Goal: Information Seeking & Learning: Check status

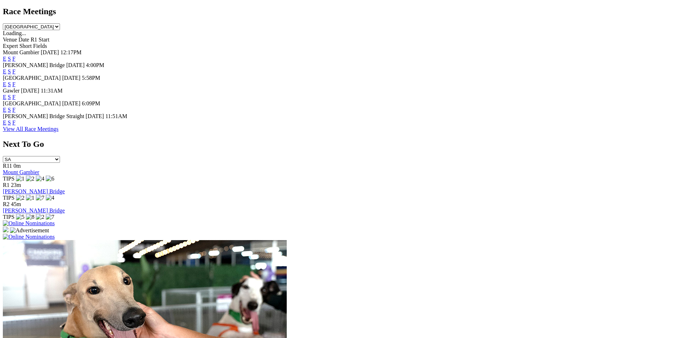
scroll to position [361, 0]
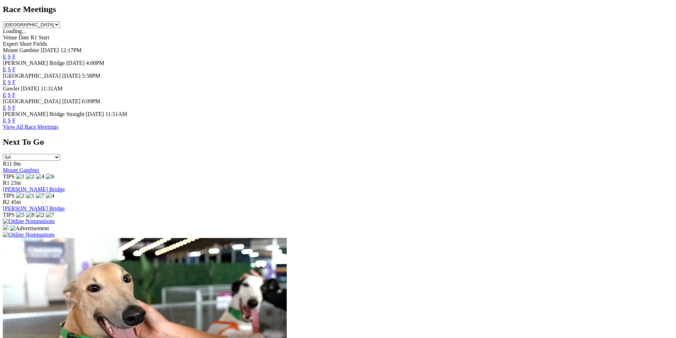
click at [16, 79] on link "F" at bounding box center [13, 82] width 3 height 6
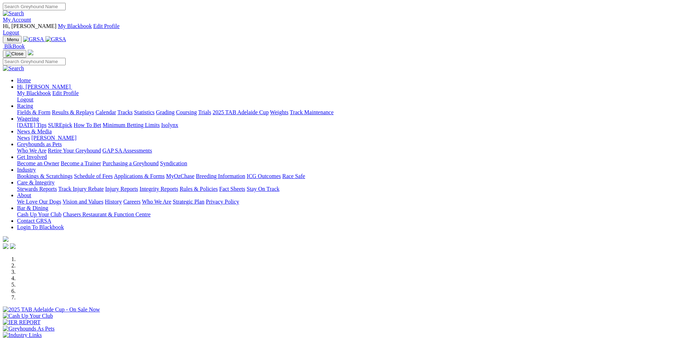
click at [94, 109] on link "Results & Replays" at bounding box center [73, 112] width 42 height 6
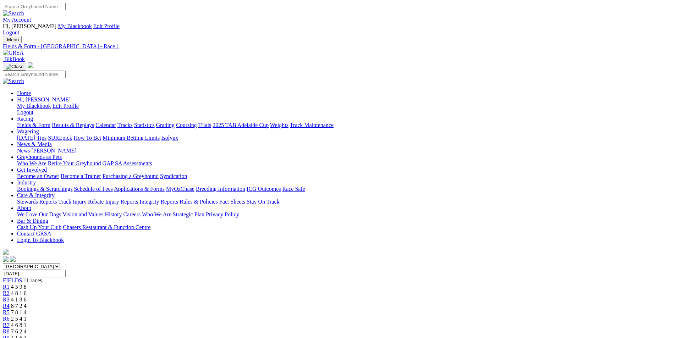
click at [42, 278] on span "11 races" at bounding box center [32, 281] width 18 height 6
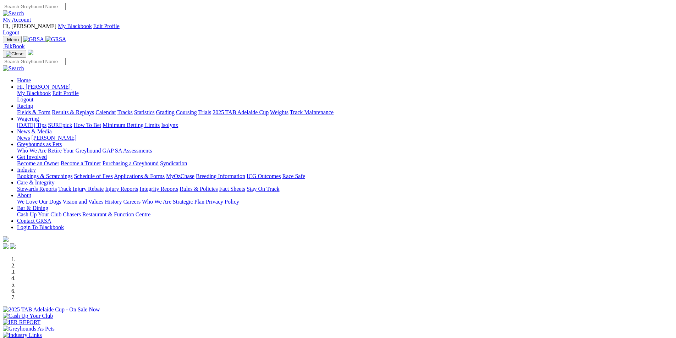
click at [94, 109] on link "Results & Replays" at bounding box center [73, 112] width 42 height 6
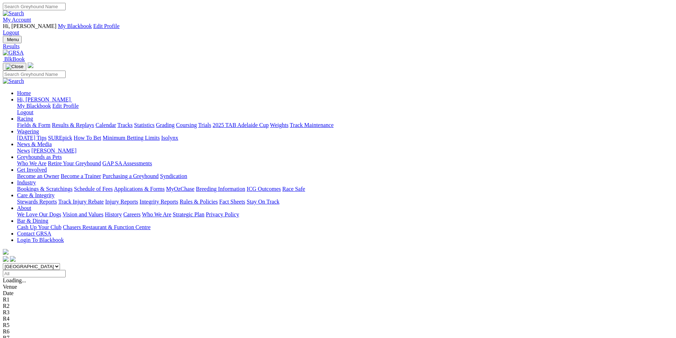
click at [29, 338] on span "6 4 2 1" at bounding box center [22, 344] width 16 height 6
click at [27, 335] on span "4 1 6 2" at bounding box center [19, 338] width 16 height 6
click at [27, 329] on span "7 6 2 4" at bounding box center [19, 332] width 16 height 6
click at [27, 322] on span "4 6 8 1" at bounding box center [19, 325] width 16 height 6
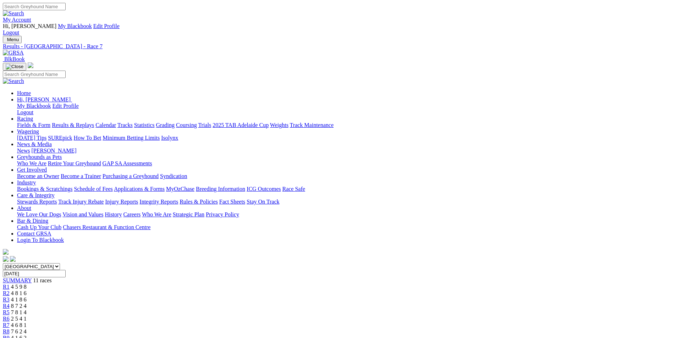
click at [27, 316] on span "2 5 4 1" at bounding box center [19, 319] width 16 height 6
click at [27, 310] on span "7 8 1 4" at bounding box center [19, 313] width 16 height 6
click at [27, 303] on span "8 7 2 4" at bounding box center [19, 306] width 16 height 6
click at [27, 297] on span "4 1 8 6" at bounding box center [19, 300] width 16 height 6
click at [27, 290] on span "4 8 1 6" at bounding box center [19, 293] width 16 height 6
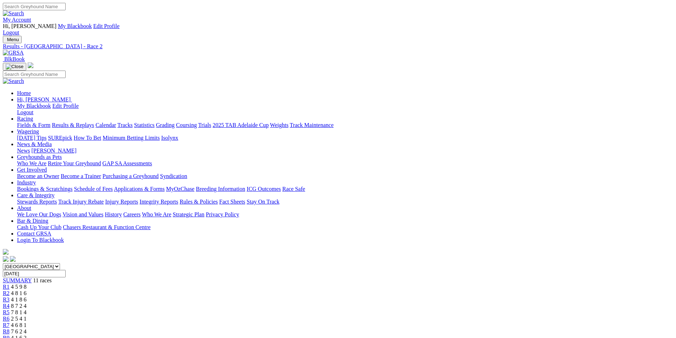
click at [27, 284] on span "4 5 9 8" at bounding box center [19, 287] width 16 height 6
click at [29, 338] on span "6 4 2 1" at bounding box center [22, 344] width 16 height 6
